Goal: Find specific page/section: Find specific page/section

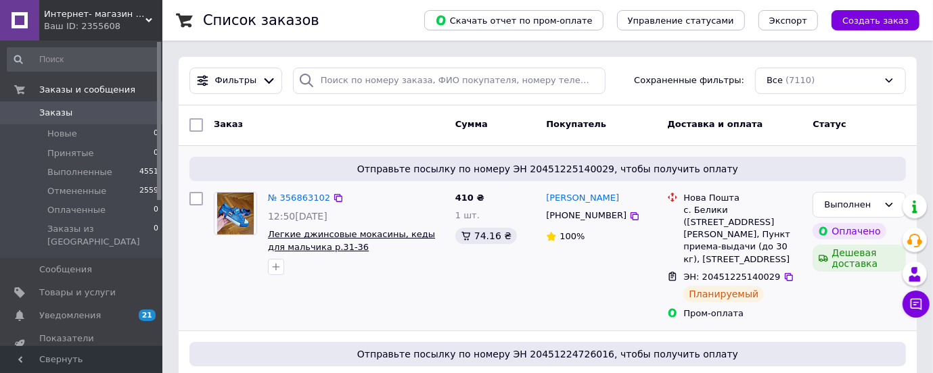
click at [305, 237] on span "Легкие джинсовые мокасины, кеды для мальчика р.31-36" at bounding box center [351, 240] width 167 height 23
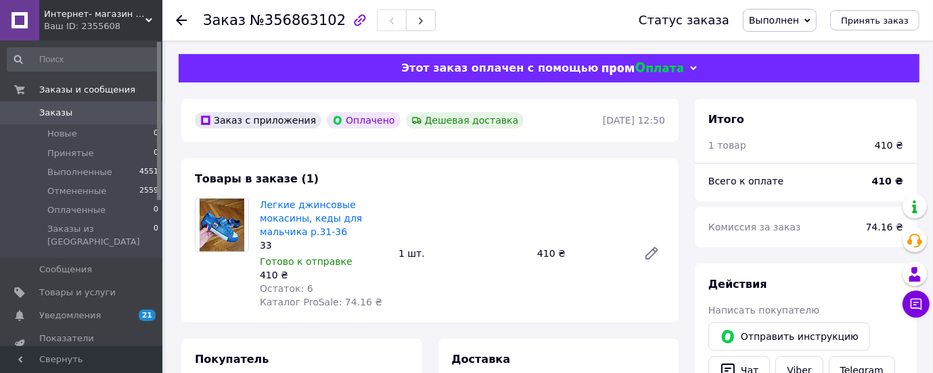
click at [282, 212] on span "Легкие джинсовые мокасины, кеды для мальчика р.31-36" at bounding box center [324, 218] width 128 height 41
click at [283, 224] on link "Легкие джинсовые мокасины, кеды для мальчика р.31-36" at bounding box center [311, 219] width 102 height 38
